Goal: Submit feedback/report problem

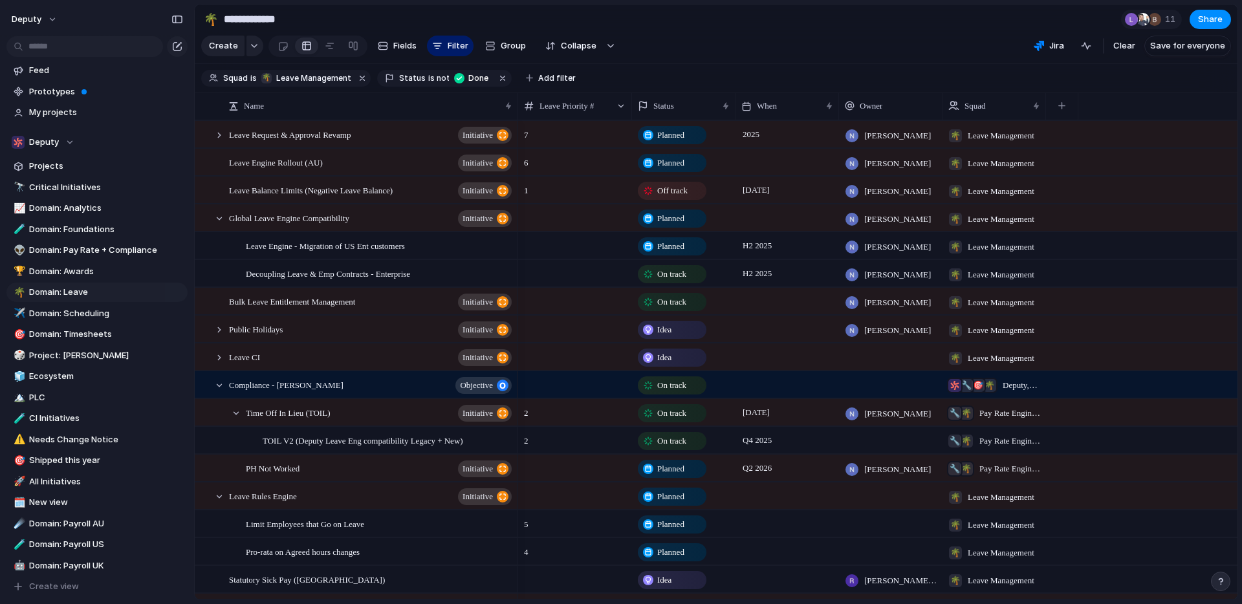
click at [704, 41] on section "Create Fields Filter Group Zoom Collapse Jira Clear Save for everyone" at bounding box center [716, 48] width 1043 height 31
